Goal: Task Accomplishment & Management: Manage account settings

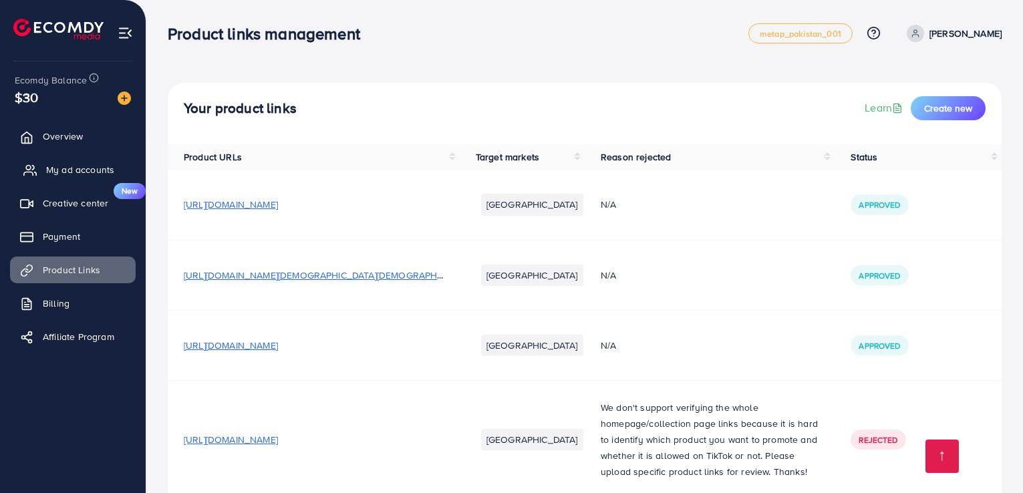
scroll to position [222, 0]
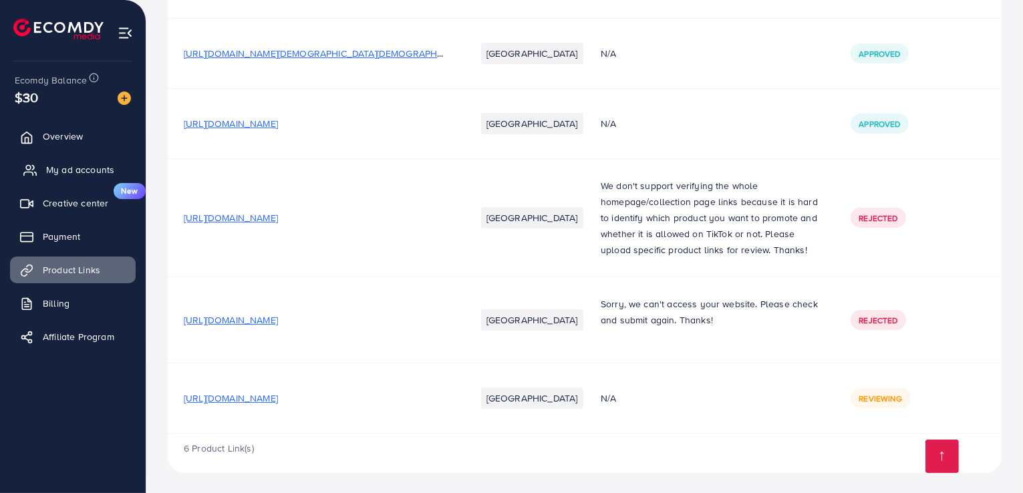
click at [73, 168] on span "My ad accounts" at bounding box center [80, 169] width 68 height 13
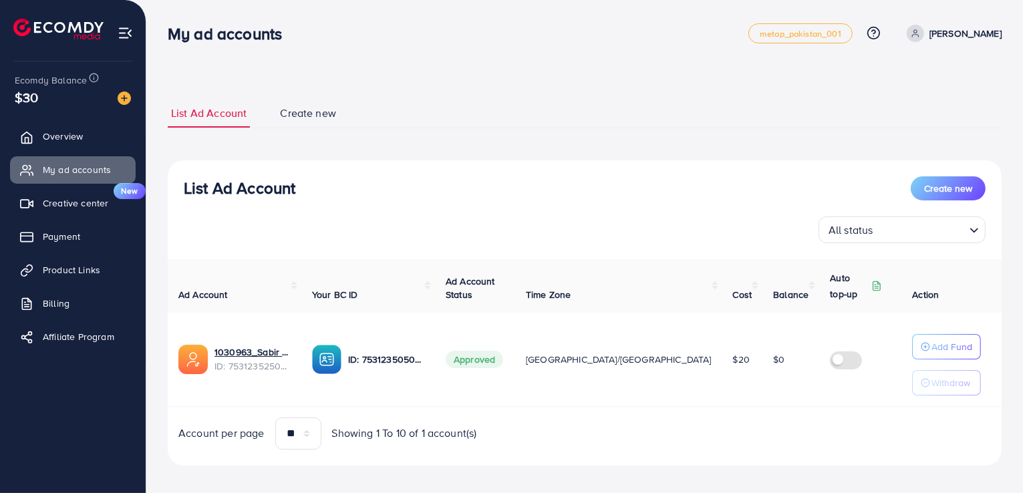
scroll to position [9, 0]
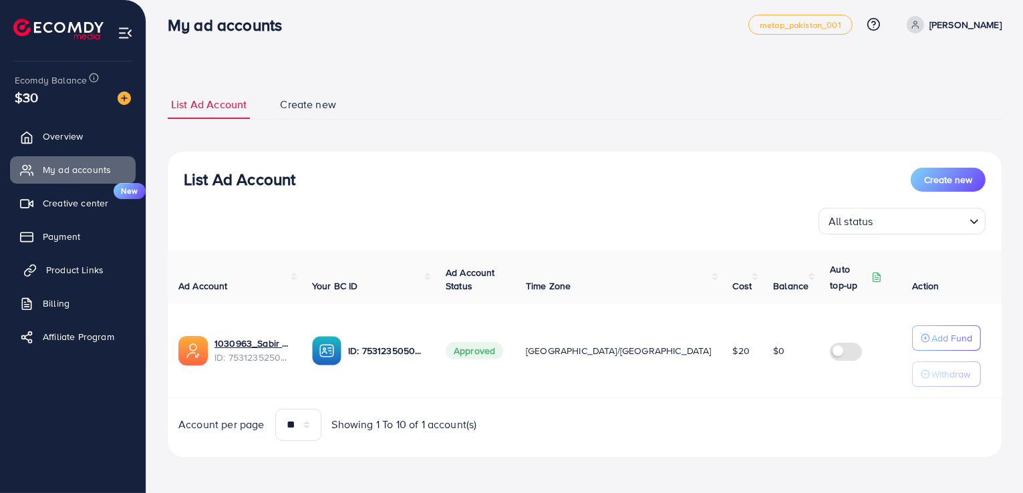
click at [88, 271] on span "Product Links" at bounding box center [74, 269] width 57 height 13
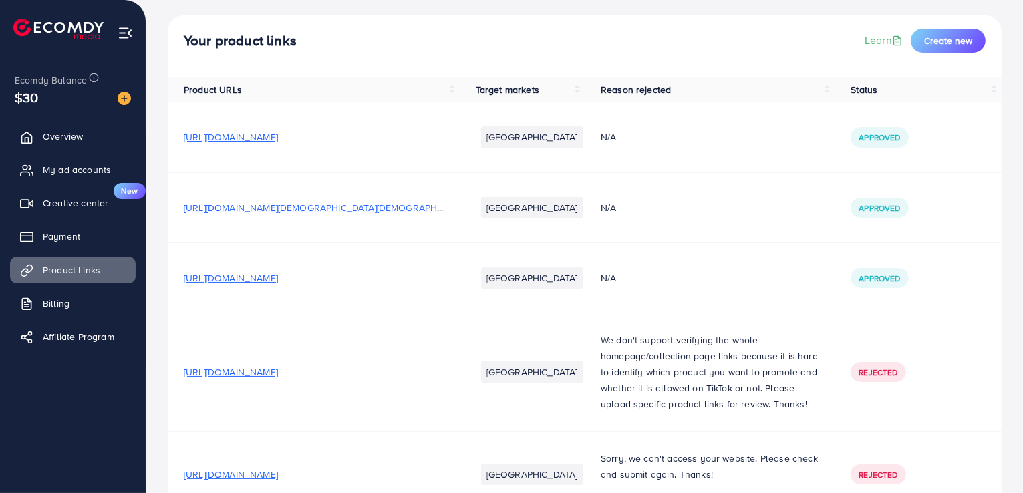
scroll to position [222, 0]
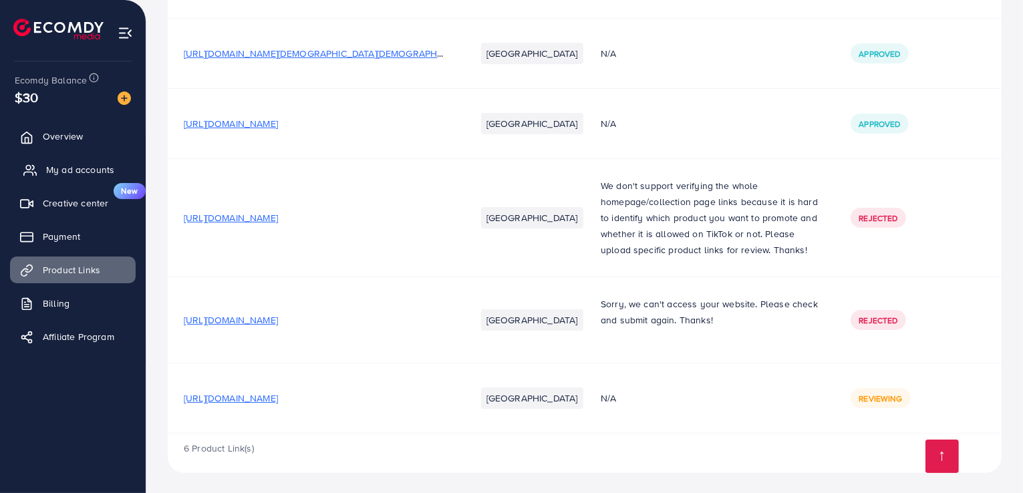
click at [83, 172] on span "My ad accounts" at bounding box center [80, 169] width 68 height 13
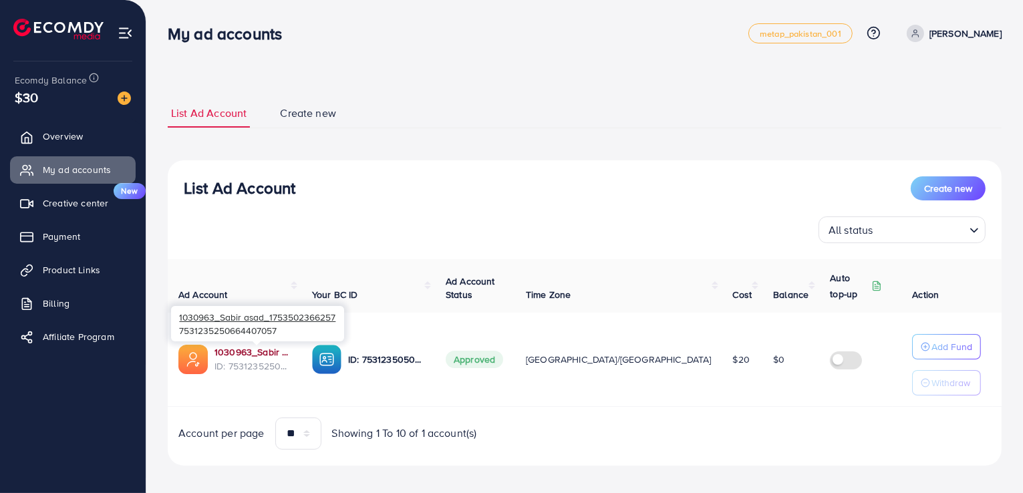
click at [270, 354] on link "1030963_Sabir asad_1753502366257" at bounding box center [252, 351] width 76 height 13
click at [101, 274] on span "Product Links" at bounding box center [74, 269] width 57 height 13
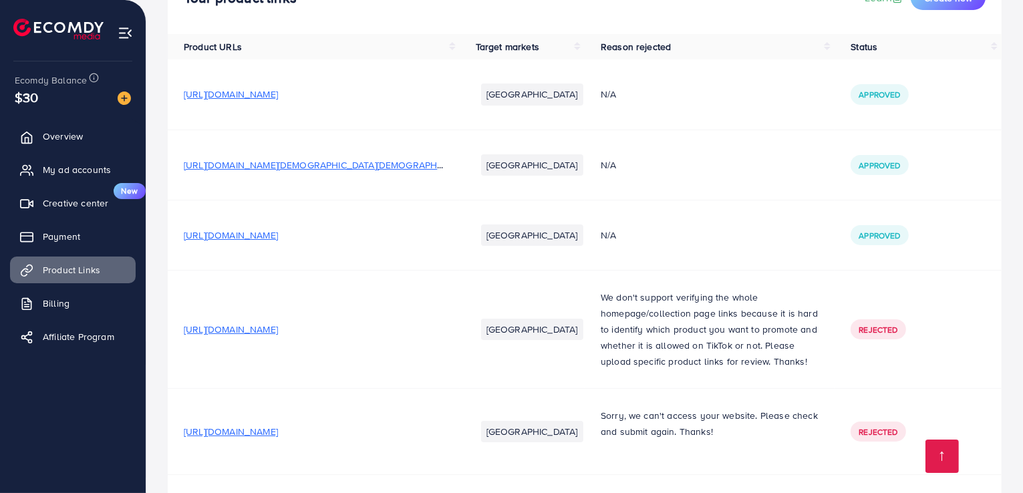
scroll to position [222, 0]
